Goal: Task Accomplishment & Management: Manage account settings

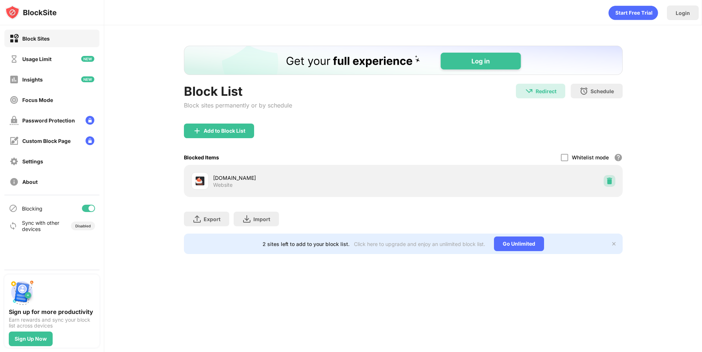
click at [609, 184] on img at bounding box center [609, 180] width 7 height 7
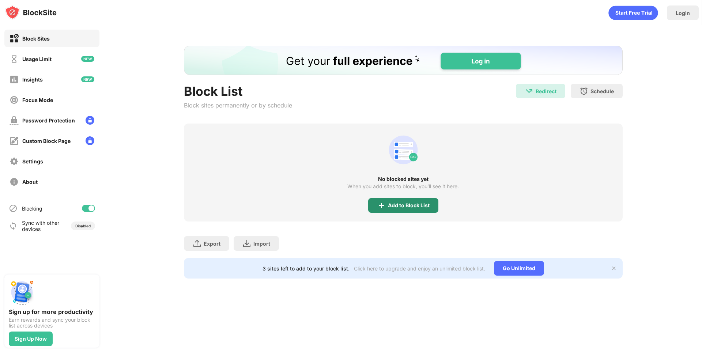
click at [391, 206] on div "Add to Block List" at bounding box center [409, 206] width 42 height 6
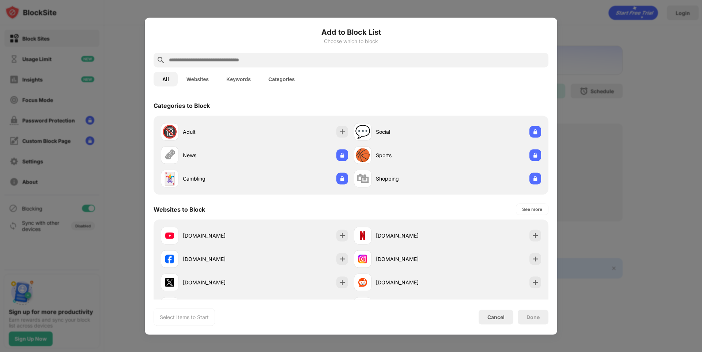
click at [302, 66] on div at bounding box center [351, 60] width 395 height 15
click at [306, 60] on input "text" at bounding box center [356, 60] width 377 height 9
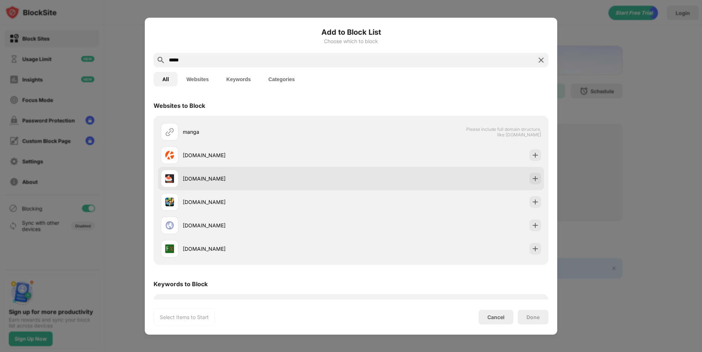
type input "*****"
click at [227, 181] on div "[DOMAIN_NAME]" at bounding box center [267, 179] width 168 height 8
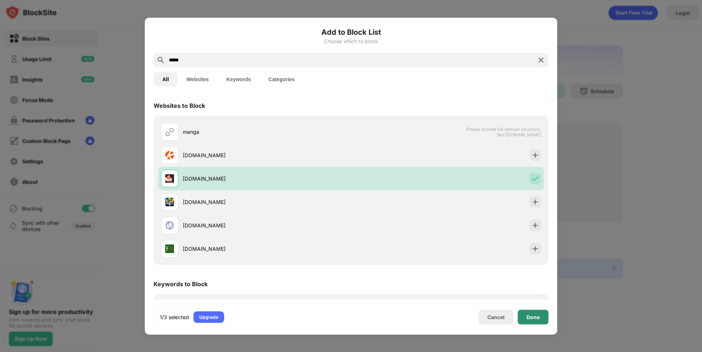
click at [539, 321] on div "Done" at bounding box center [533, 317] width 31 height 15
